Goal: Task Accomplishment & Management: Manage account settings

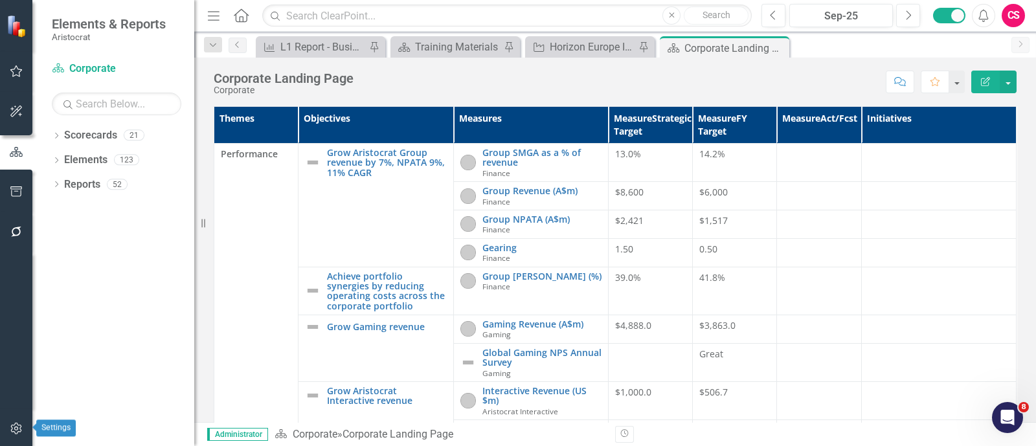
click at [19, 324] on icon "button" at bounding box center [15, 429] width 11 height 12
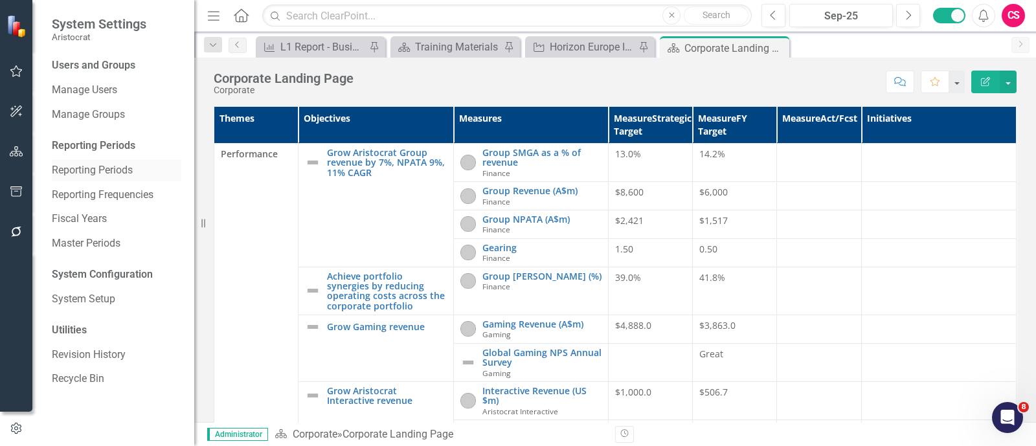
click at [126, 173] on link "Reporting Periods" at bounding box center [117, 170] width 130 height 15
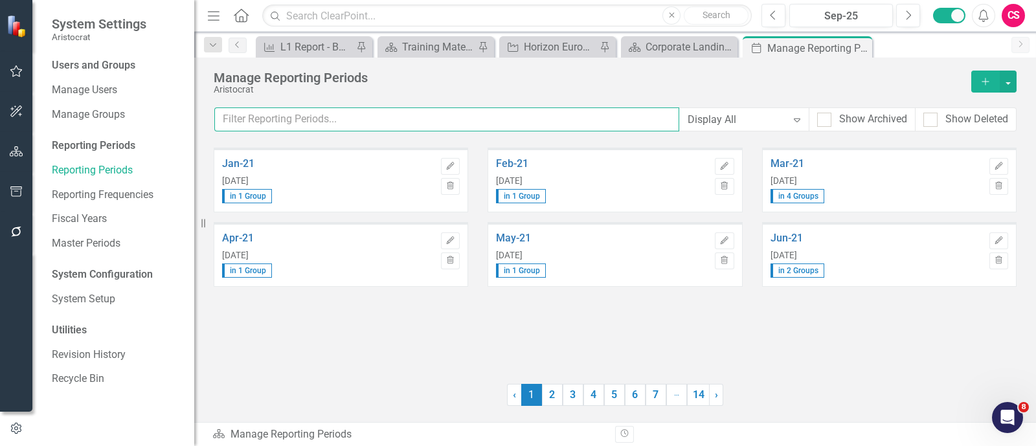
click at [448, 122] on input "text" at bounding box center [446, 120] width 465 height 24
type input "s"
click at [703, 324] on link "14" at bounding box center [698, 395] width 23 height 22
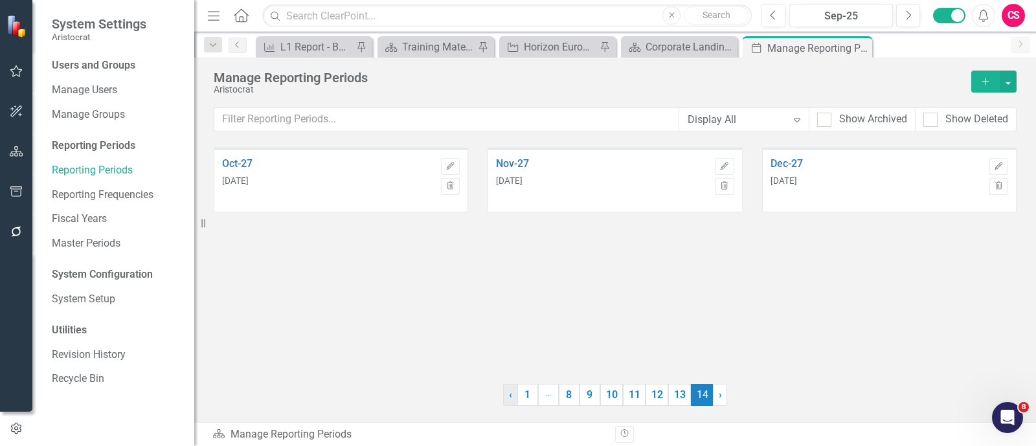
click at [510, 324] on span "‹" at bounding box center [510, 395] width 3 height 12
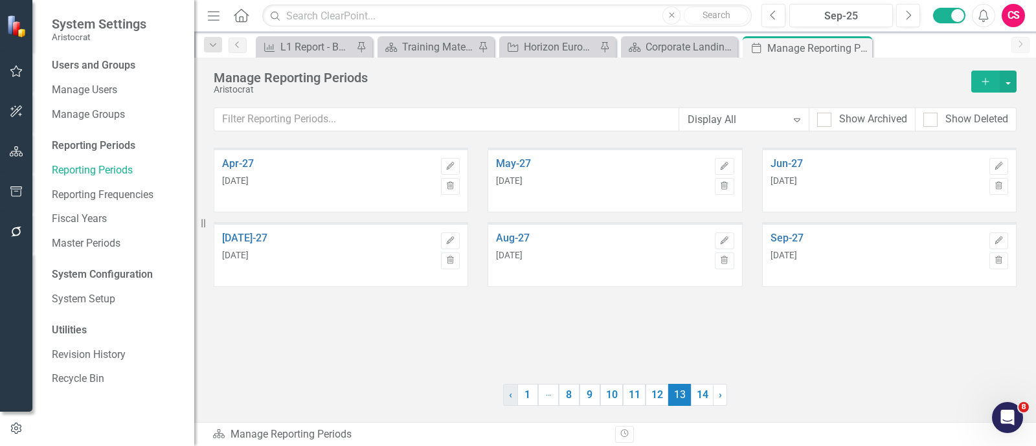
click at [510, 324] on span "‹" at bounding box center [510, 395] width 3 height 12
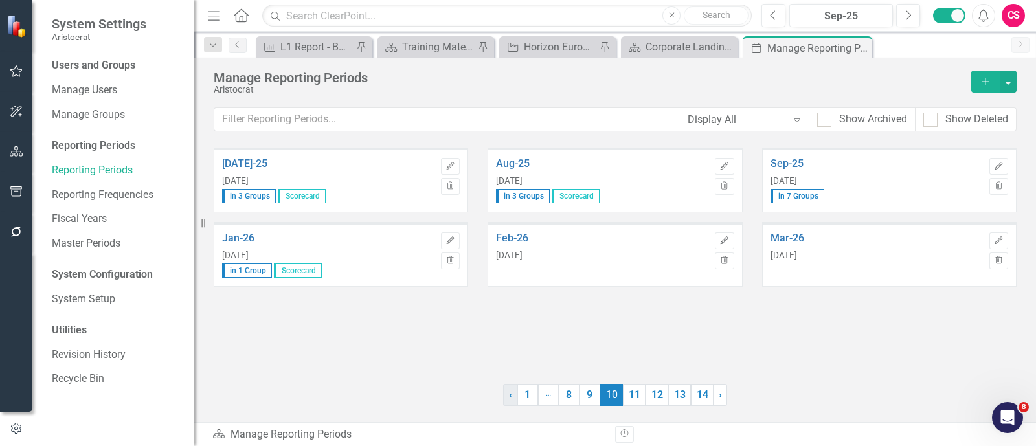
click at [510, 324] on span "‹" at bounding box center [510, 395] width 3 height 12
click at [717, 324] on span "›" at bounding box center [718, 395] width 3 height 12
click at [510, 324] on span "‹" at bounding box center [510, 395] width 3 height 12
click at [725, 163] on icon "button" at bounding box center [725, 166] width 8 height 8
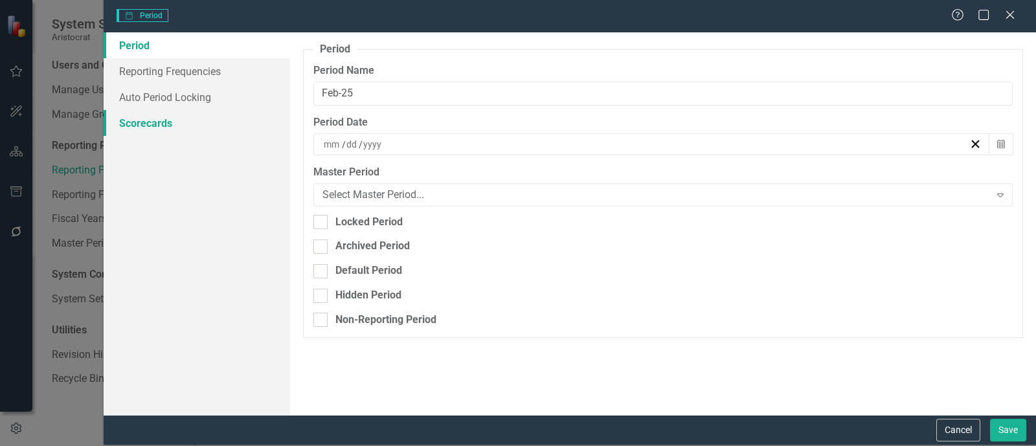
type input "Feb-25"
type input "2"
type input "27"
type input "2025"
click at [175, 76] on link "Reporting Frequencies" at bounding box center [197, 71] width 187 height 26
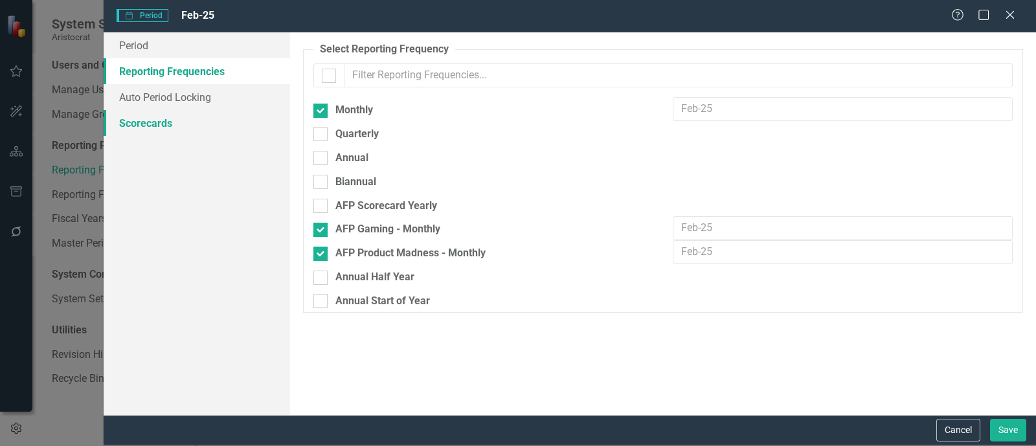
click at [166, 130] on link "Scorecards" at bounding box center [197, 123] width 187 height 26
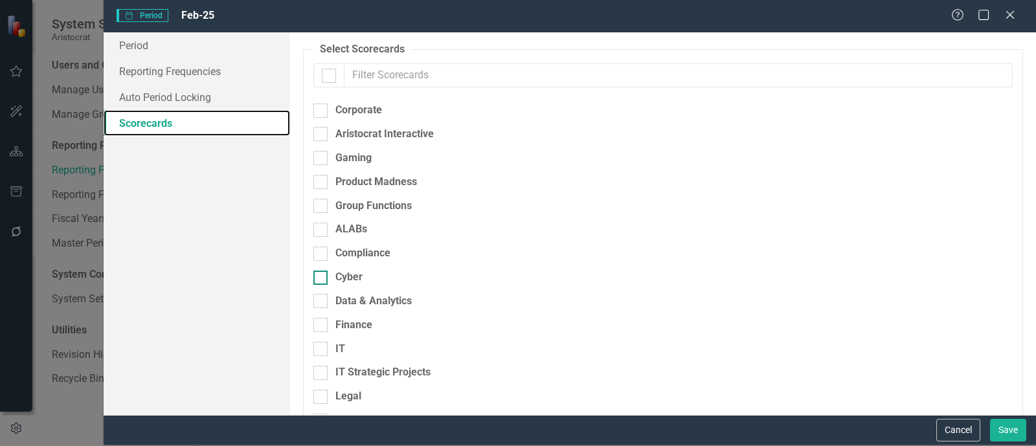
scroll to position [223, 0]
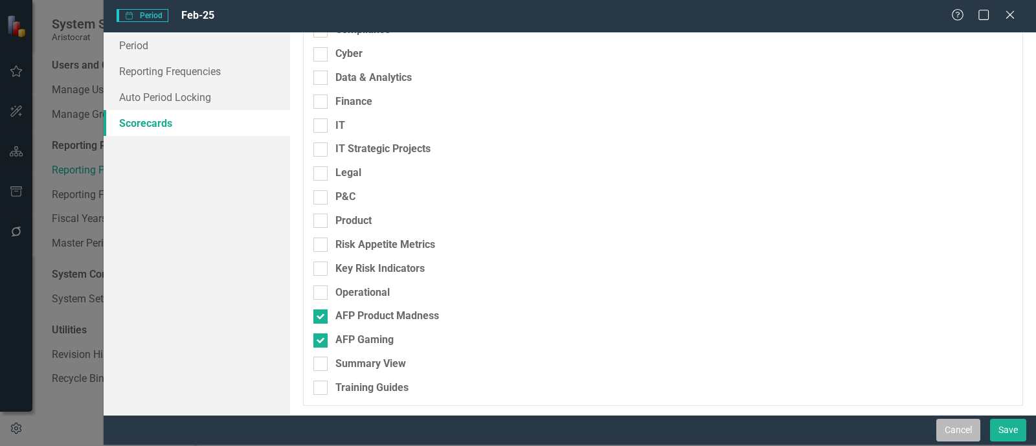
click at [753, 324] on button "Cancel" at bounding box center [959, 430] width 44 height 23
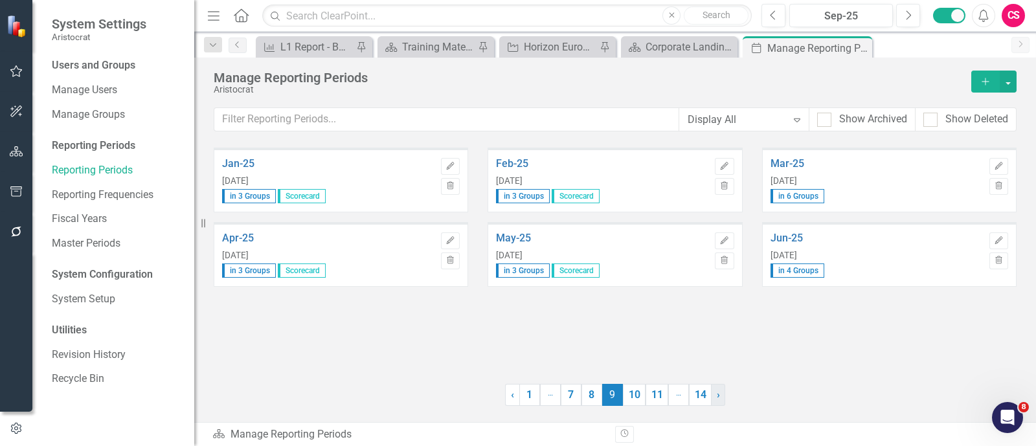
click at [720, 324] on link "› Next" at bounding box center [718, 395] width 14 height 22
click at [457, 163] on button "Edit" at bounding box center [450, 166] width 19 height 17
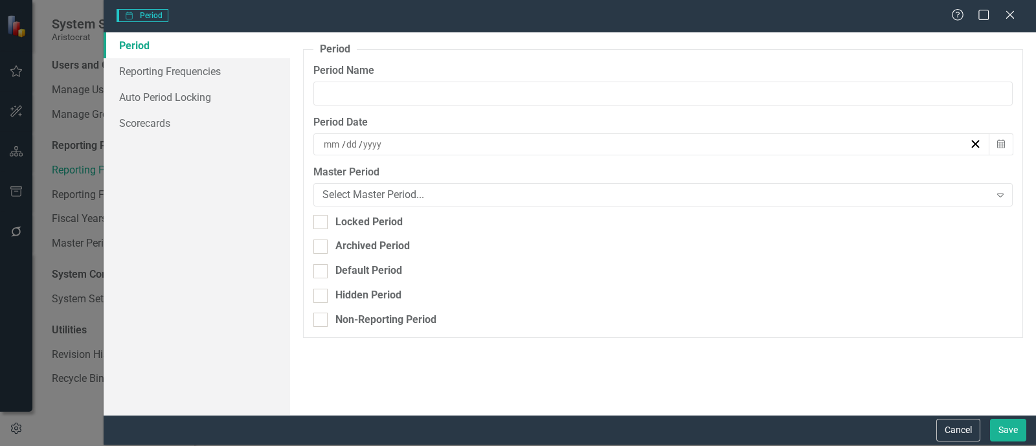
type input "[DATE]-25"
type input "7"
type input "30"
type input "2025"
click at [173, 124] on link "Scorecards" at bounding box center [197, 123] width 187 height 26
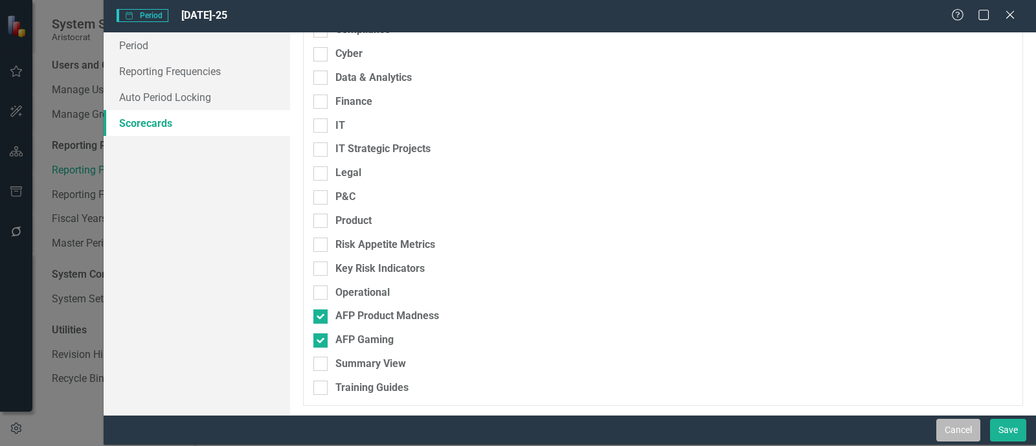
click at [753, 324] on button "Cancel" at bounding box center [959, 430] width 44 height 23
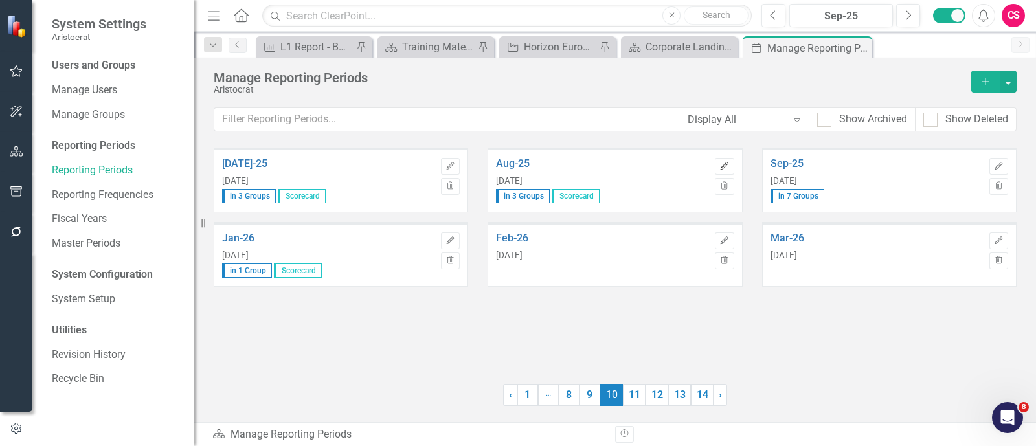
click at [731, 163] on button "Edit" at bounding box center [724, 166] width 19 height 17
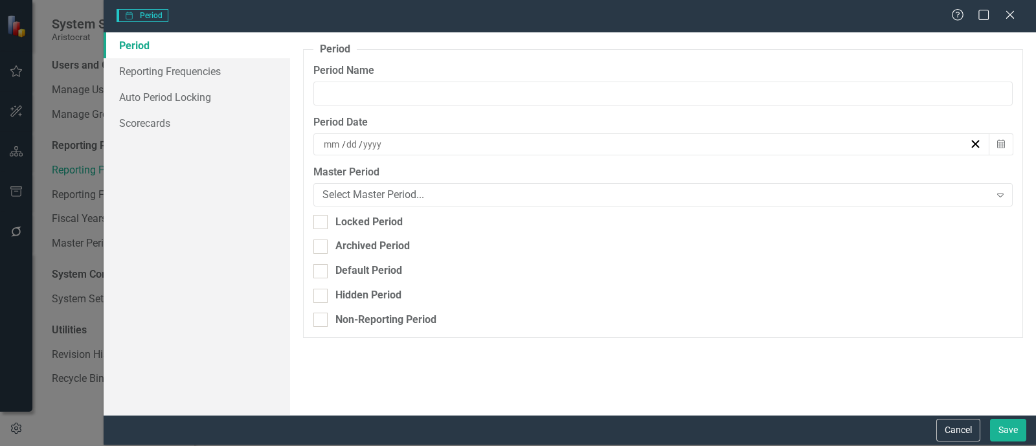
type input "Aug-25"
type input "8"
type input "30"
type input "2025"
click at [185, 131] on link "Scorecards" at bounding box center [197, 123] width 187 height 26
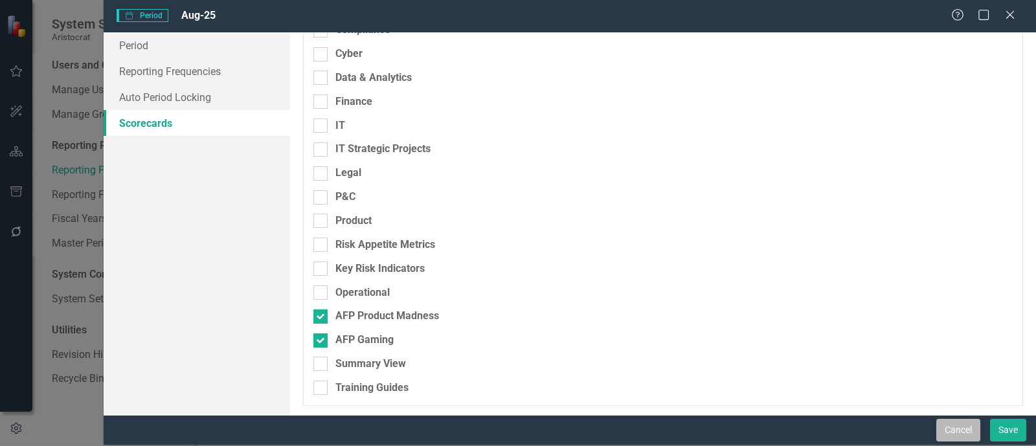
click at [753, 324] on button "Cancel" at bounding box center [959, 430] width 44 height 23
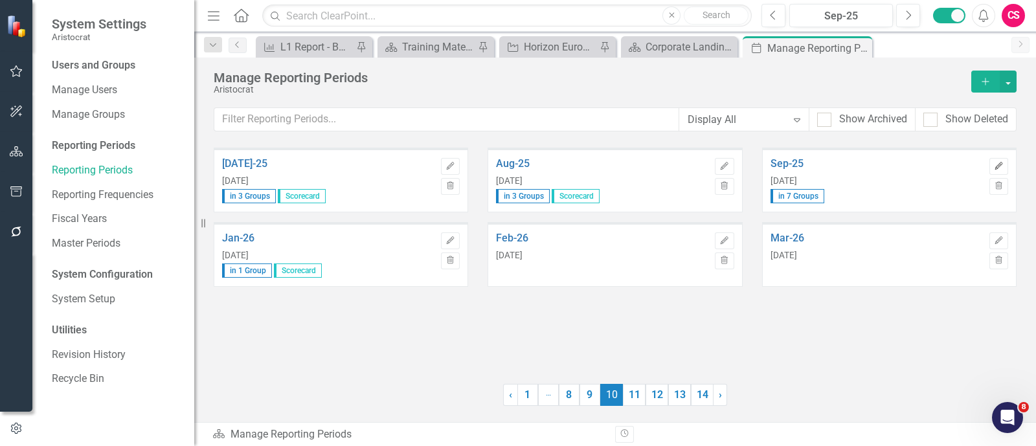
click at [753, 165] on icon "Edit" at bounding box center [999, 167] width 10 height 8
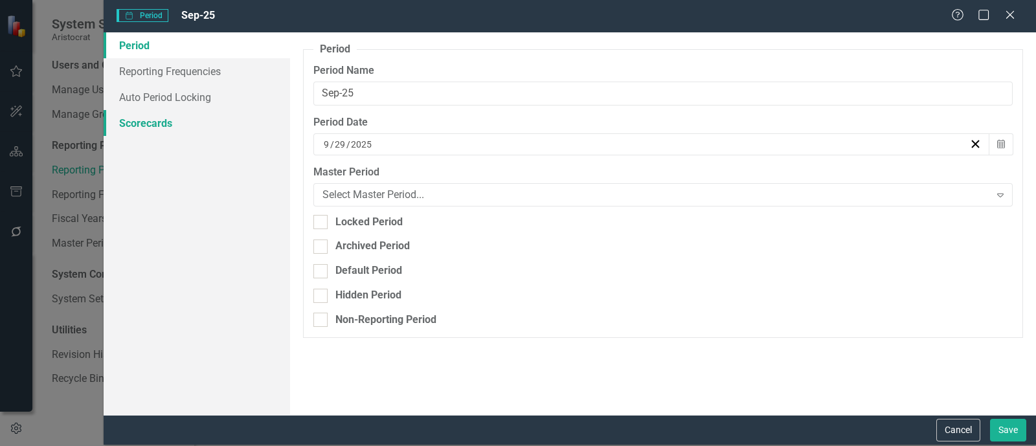
click at [135, 128] on link "Scorecards" at bounding box center [197, 123] width 187 height 26
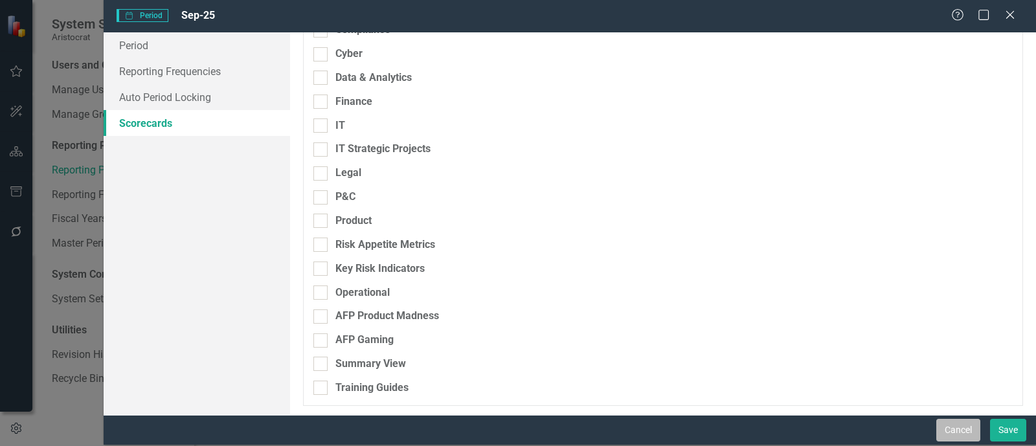
click at [753, 324] on button "Cancel" at bounding box center [959, 430] width 44 height 23
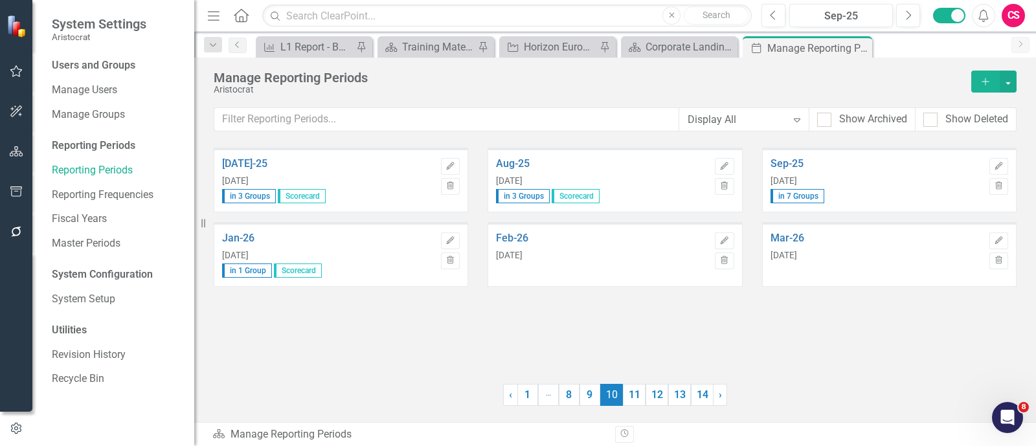
click at [753, 324] on div "[DATE]-25 [DATE] in 3 Groups Scorecard Edit Trash Aug-25 [DATE] in 3 Groups Sco…" at bounding box center [615, 258] width 803 height 220
click at [726, 163] on icon "Edit" at bounding box center [725, 167] width 10 height 8
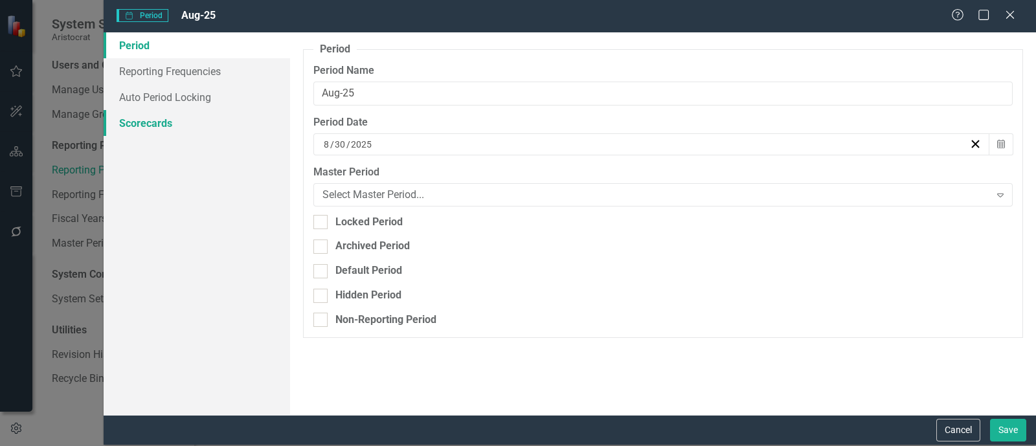
drag, startPoint x: 185, startPoint y: 137, endPoint x: 186, endPoint y: 119, distance: 17.5
click at [186, 119] on div "Period Reporting Frequencies Auto Period Locking Scorecards" at bounding box center [197, 223] width 187 height 382
click at [186, 119] on link "Scorecards" at bounding box center [197, 123] width 187 height 26
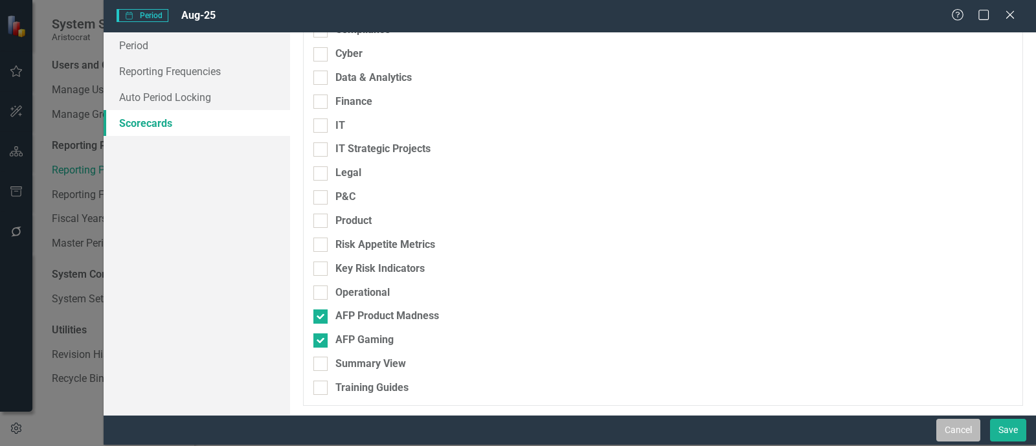
click at [753, 324] on button "Cancel" at bounding box center [959, 430] width 44 height 23
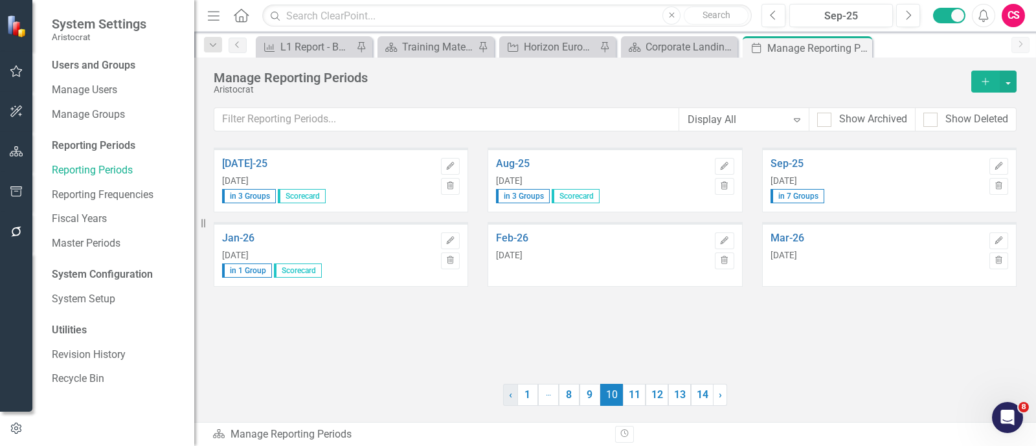
click at [508, 324] on link "‹ Previous" at bounding box center [510, 395] width 15 height 22
click at [242, 6] on link "Home" at bounding box center [241, 15] width 17 height 19
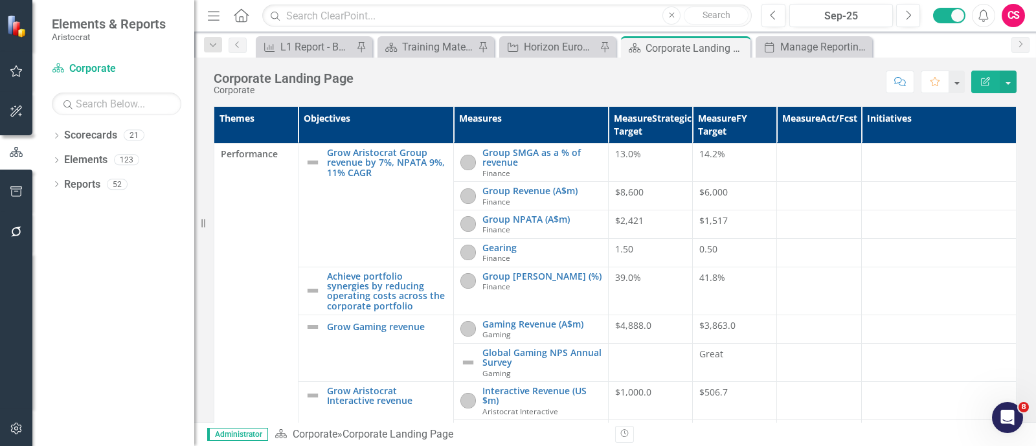
click at [599, 98] on div "Corporate Landing Page Corporate Score: N/A Sep-25 Completed Comment Favorite E…" at bounding box center [615, 240] width 842 height 365
click at [753, 49] on div "Manage Reporting Periods" at bounding box center [816, 47] width 73 height 16
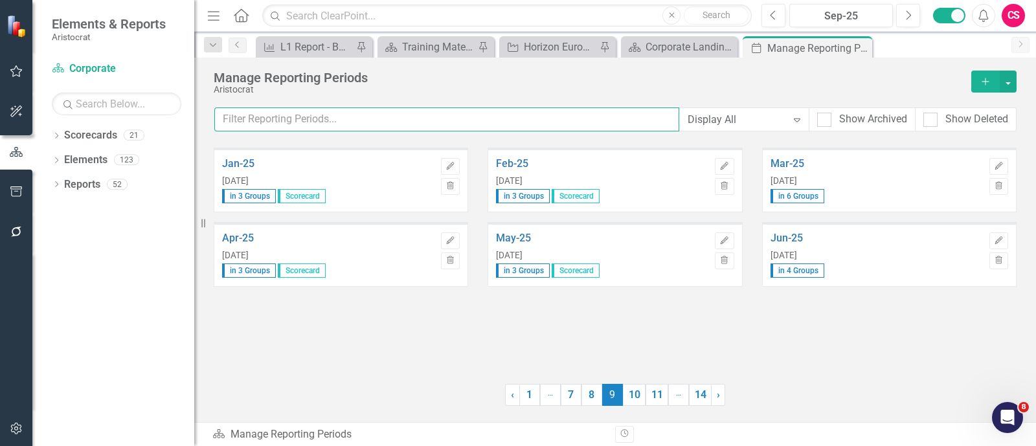
click at [558, 113] on input "text" at bounding box center [446, 120] width 465 height 24
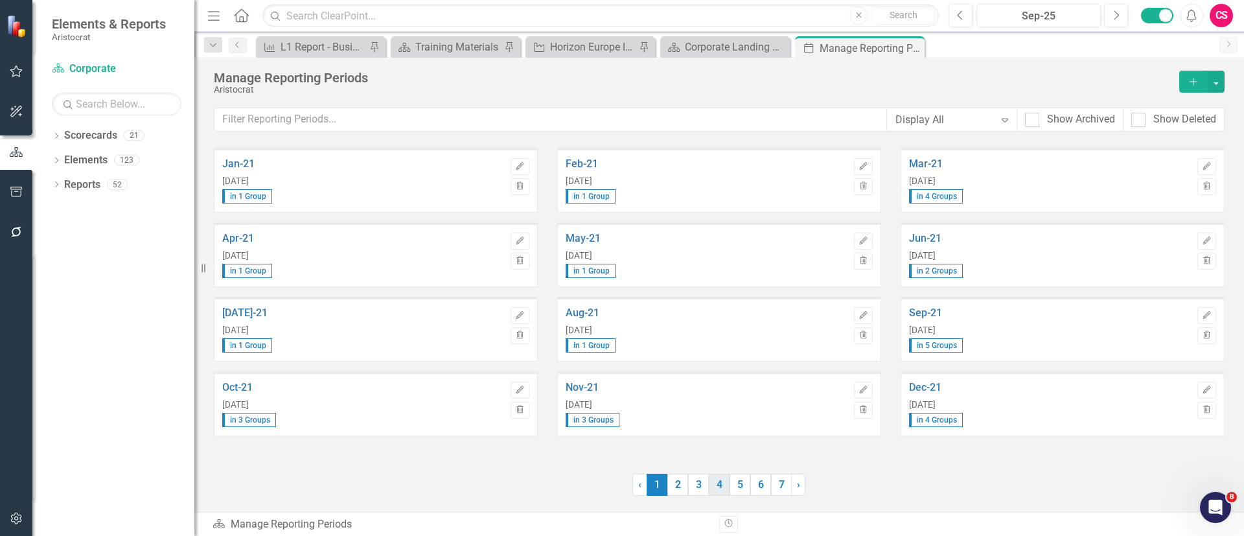
click at [709, 324] on link "4" at bounding box center [719, 484] width 21 height 22
click at [753, 324] on link "› Next" at bounding box center [798, 484] width 14 height 22
